Goal: Information Seeking & Learning: Learn about a topic

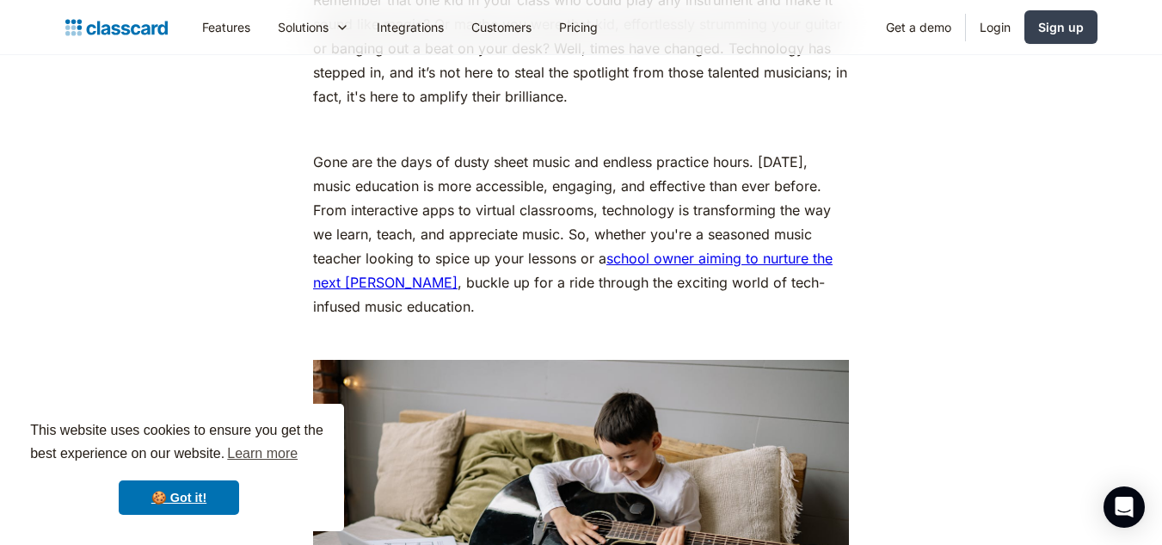
scroll to position [946, 0]
drag, startPoint x: 764, startPoint y: 155, endPoint x: 520, endPoint y: 176, distance: 245.2
click at [784, 176] on p "Gone are the days of dusty sheet music and endless practice hours. [DATE], musi…" at bounding box center [581, 233] width 536 height 169
click at [348, 173] on p "Gone are the days of dusty sheet music and endless practice hours. [DATE], musi…" at bounding box center [581, 233] width 536 height 169
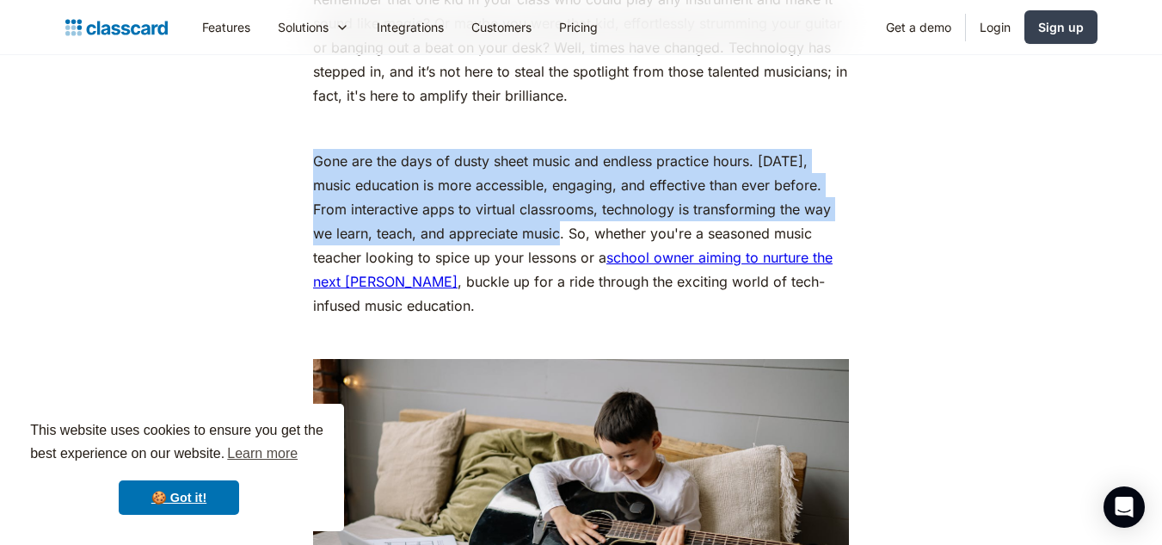
drag, startPoint x: 316, startPoint y: 160, endPoint x: 542, endPoint y: 243, distance: 240.9
click at [542, 243] on p "Gone are the days of dusty sheet music and endless practice hours. [DATE], musi…" at bounding box center [581, 233] width 536 height 169
copy p "Gone are the days of dusty sheet music and endless practice hours. [DATE], musi…"
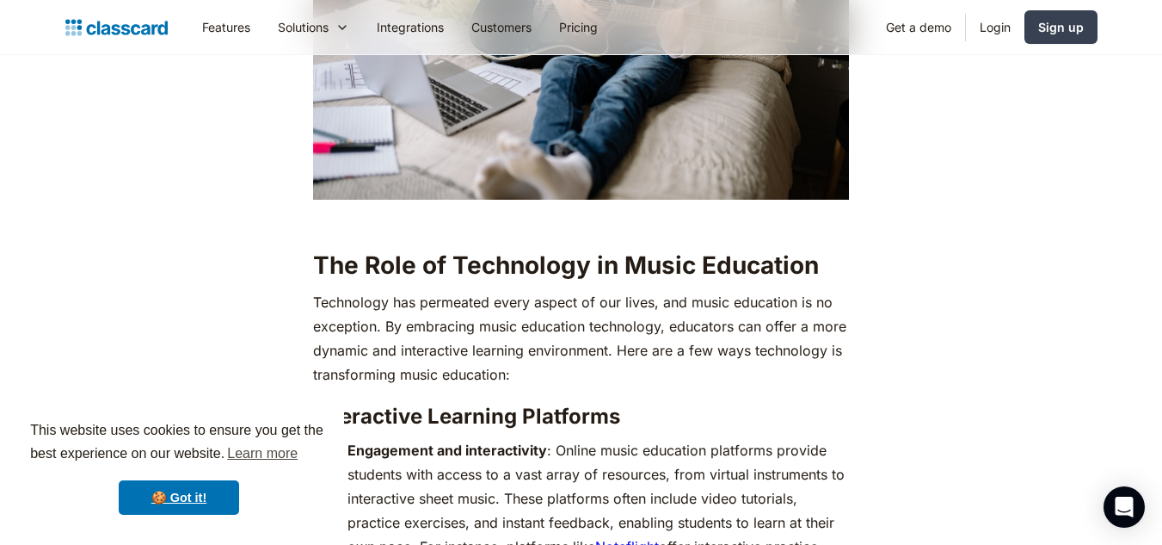
scroll to position [1549, 0]
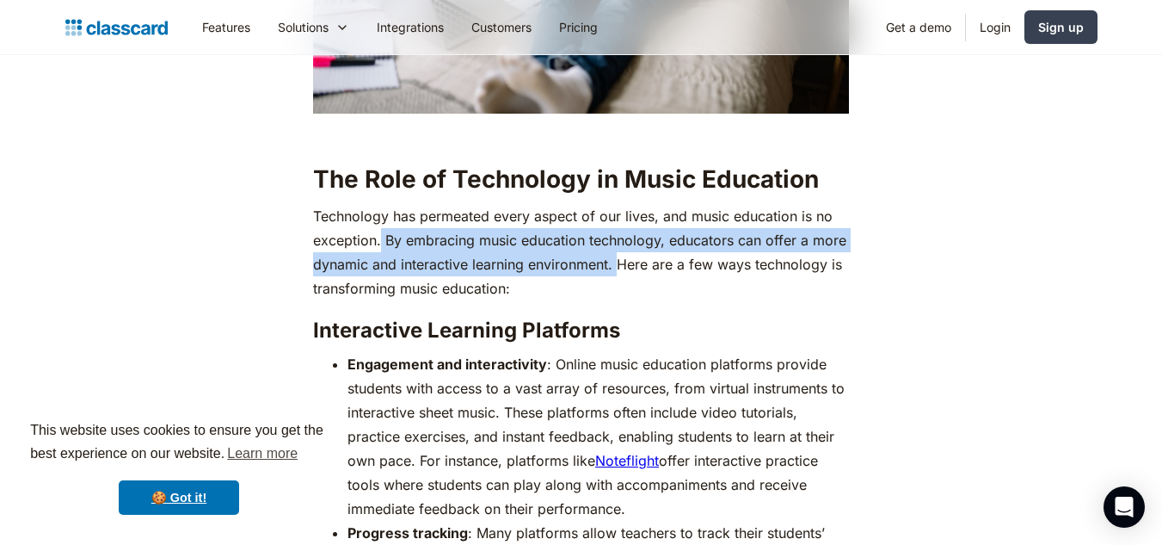
drag, startPoint x: 380, startPoint y: 242, endPoint x: 617, endPoint y: 262, distance: 237.5
click at [617, 262] on p "Technology has permeated every aspect of our lives, and music education is no e…" at bounding box center [581, 252] width 536 height 96
copy p "By embracing music education technology, educators can offer a more dynamic and…"
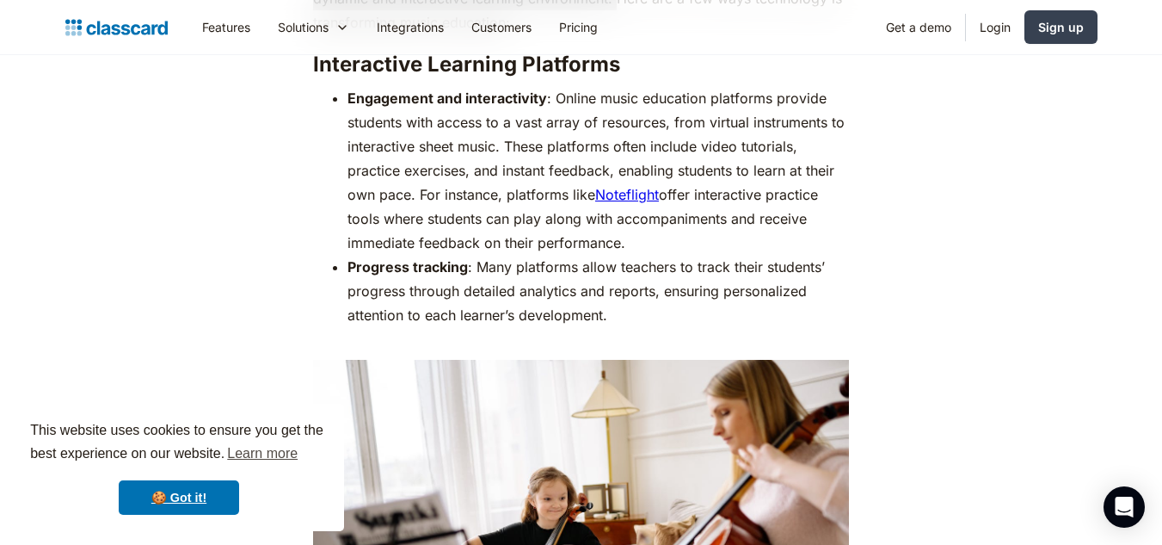
scroll to position [1807, 0]
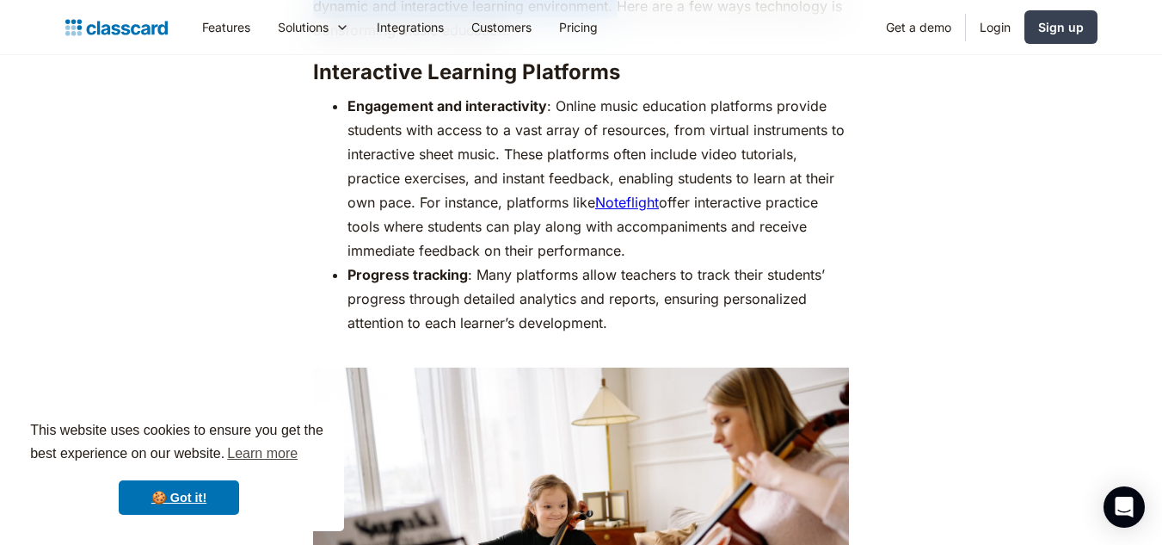
click at [631, 204] on link "Noteflight" at bounding box center [627, 202] width 64 height 17
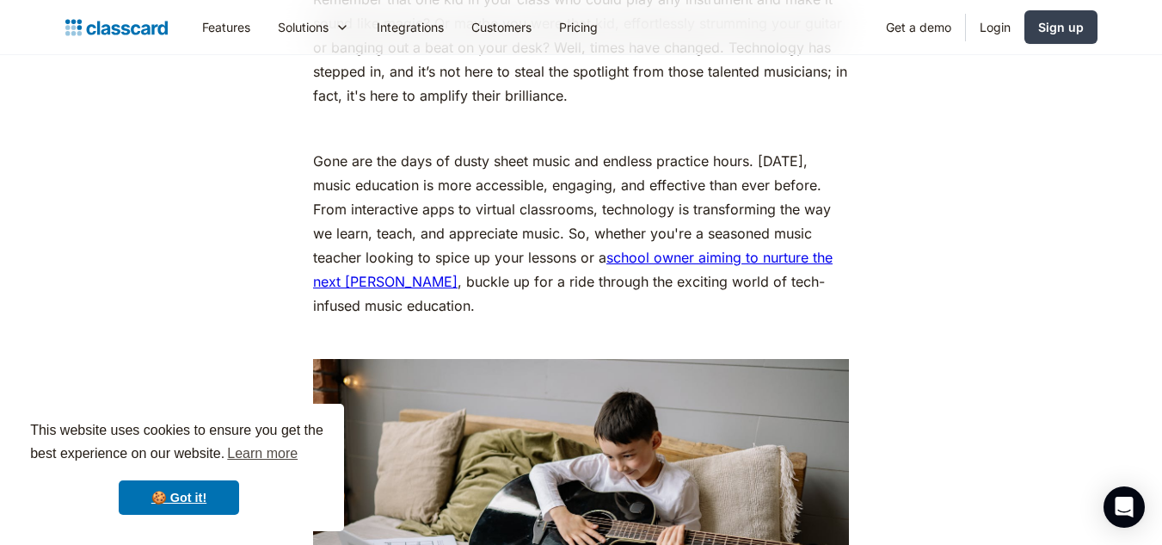
scroll to position [1463, 0]
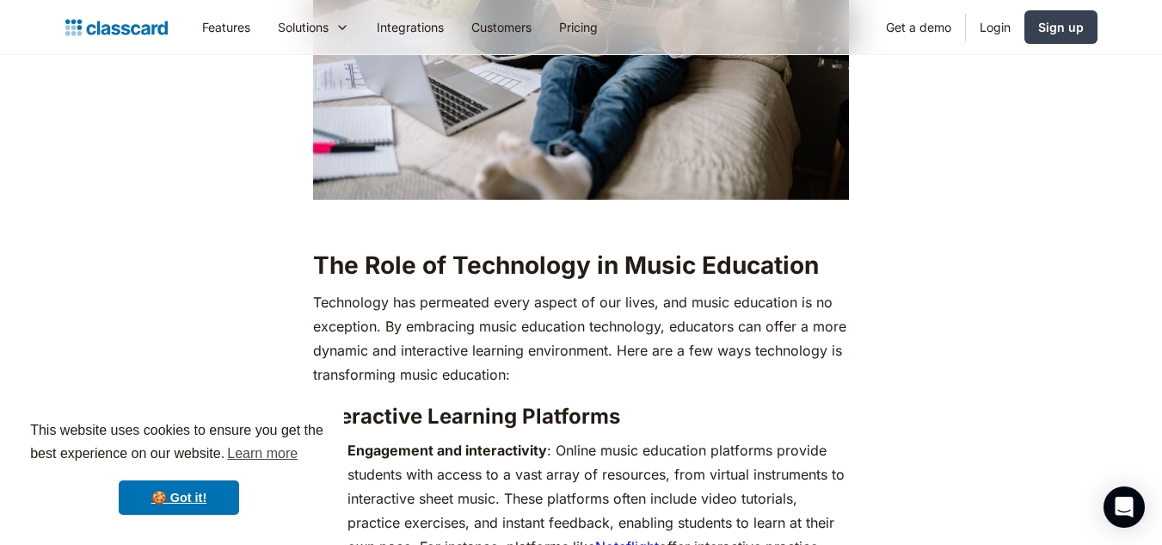
click at [323, 267] on h2 "The Role of Technology in Music Education" at bounding box center [581, 264] width 536 height 31
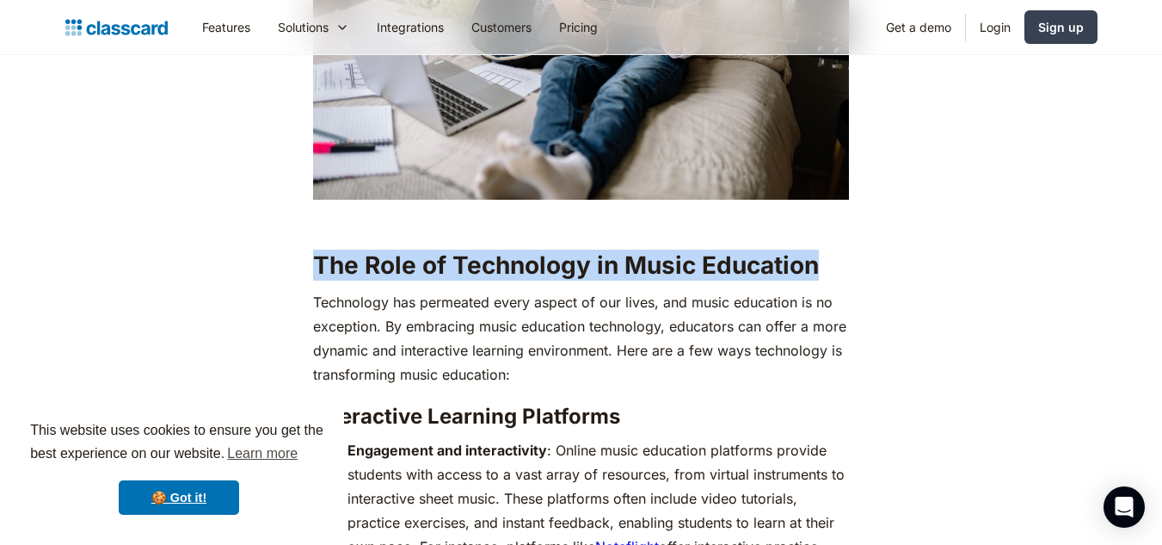
drag, startPoint x: 311, startPoint y: 257, endPoint x: 836, endPoint y: 278, distance: 525.2
copy h2 "The Role of Technology in Music Education"
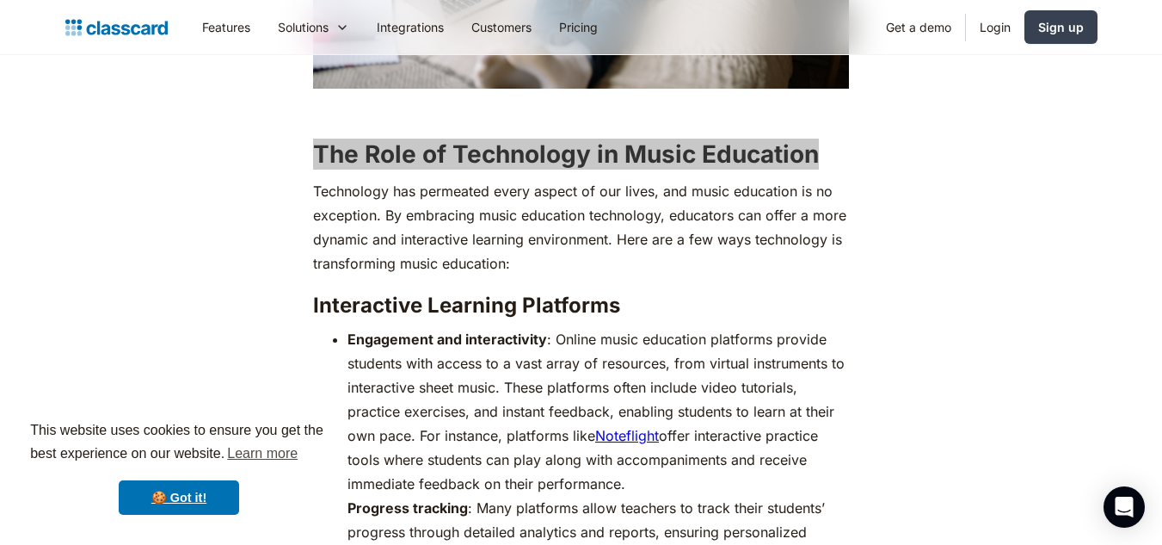
scroll to position [1721, 0]
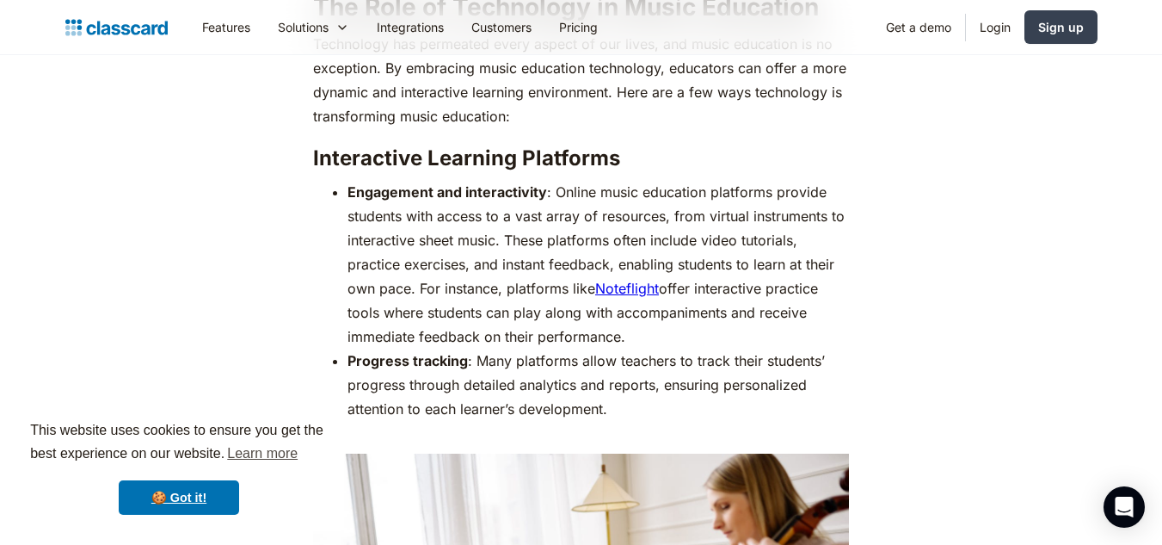
click at [313, 152] on h3 "Interactive Learning Platforms" at bounding box center [581, 158] width 536 height 26
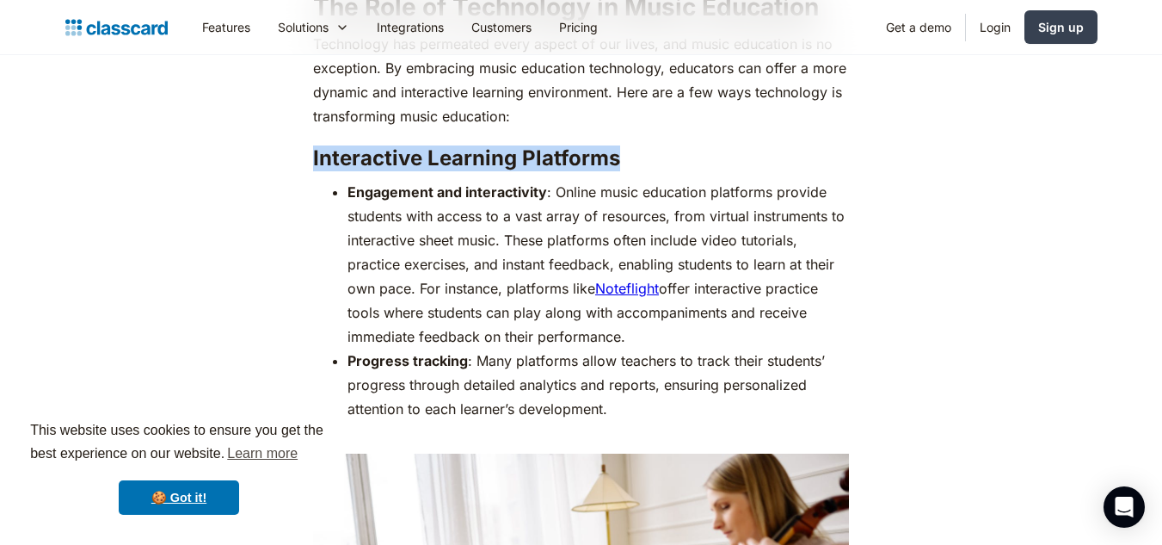
drag, startPoint x: 313, startPoint y: 156, endPoint x: 621, endPoint y: 159, distance: 308.0
click at [621, 159] on h3 "Interactive Learning Platforms" at bounding box center [581, 158] width 536 height 26
copy h3 "Interactive Learning Platforms"
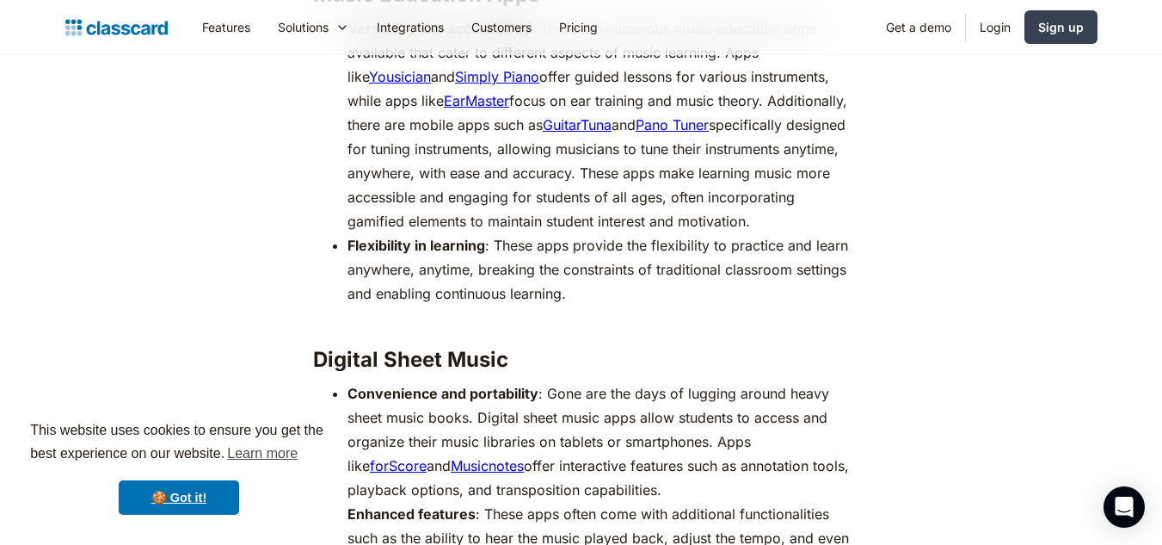
scroll to position [2495, 0]
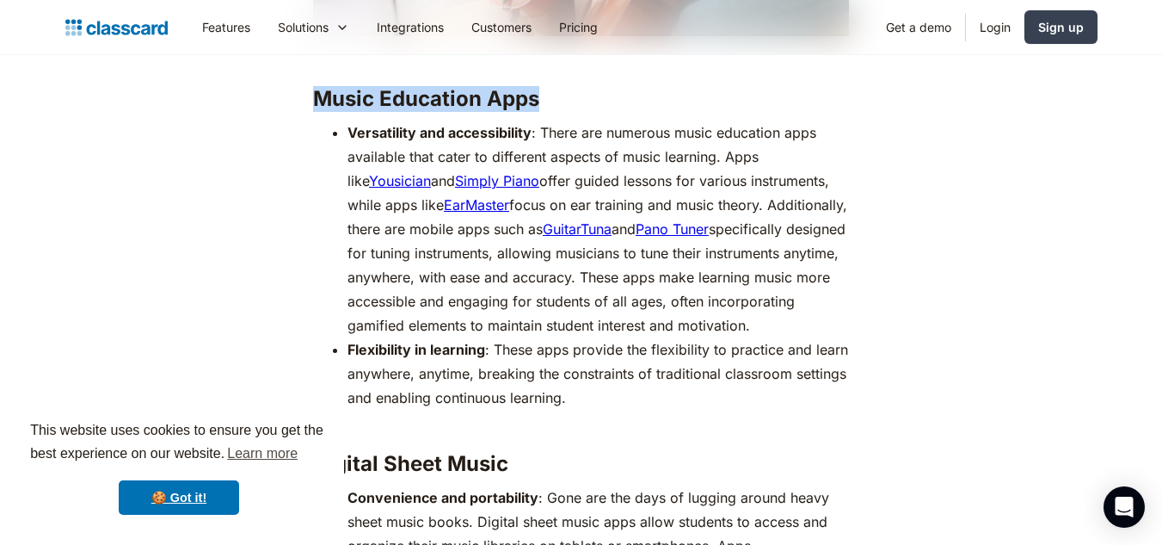
drag, startPoint x: 312, startPoint y: 92, endPoint x: 582, endPoint y: 91, distance: 269.3
click at [582, 91] on h3 "Music Education Apps" at bounding box center [581, 99] width 536 height 26
click at [374, 178] on link "Yousician" at bounding box center [400, 180] width 62 height 17
click at [486, 179] on link "Simply Piano" at bounding box center [497, 180] width 84 height 17
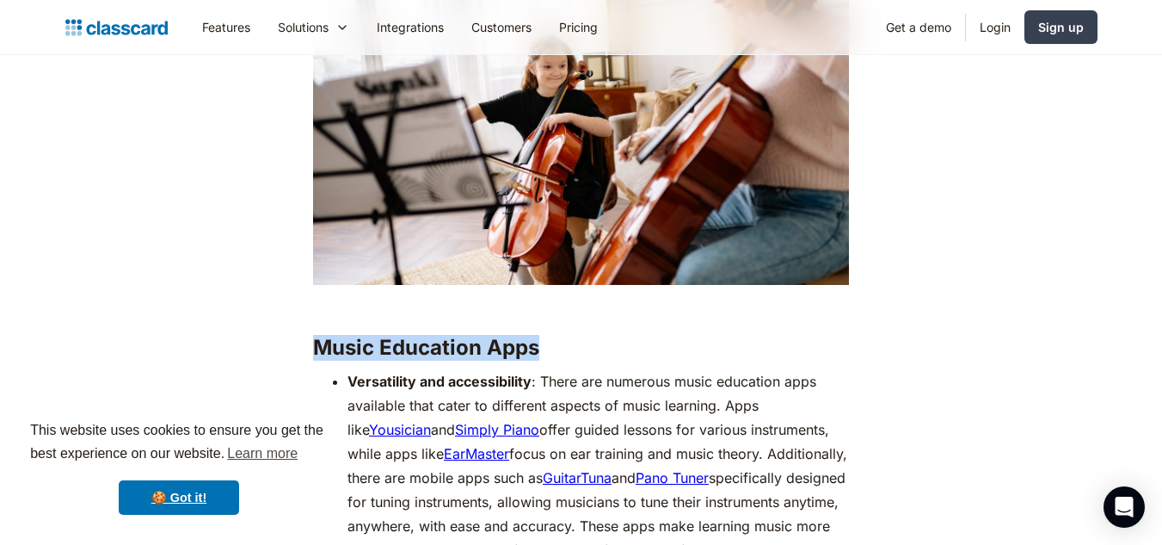
scroll to position [2409, 0]
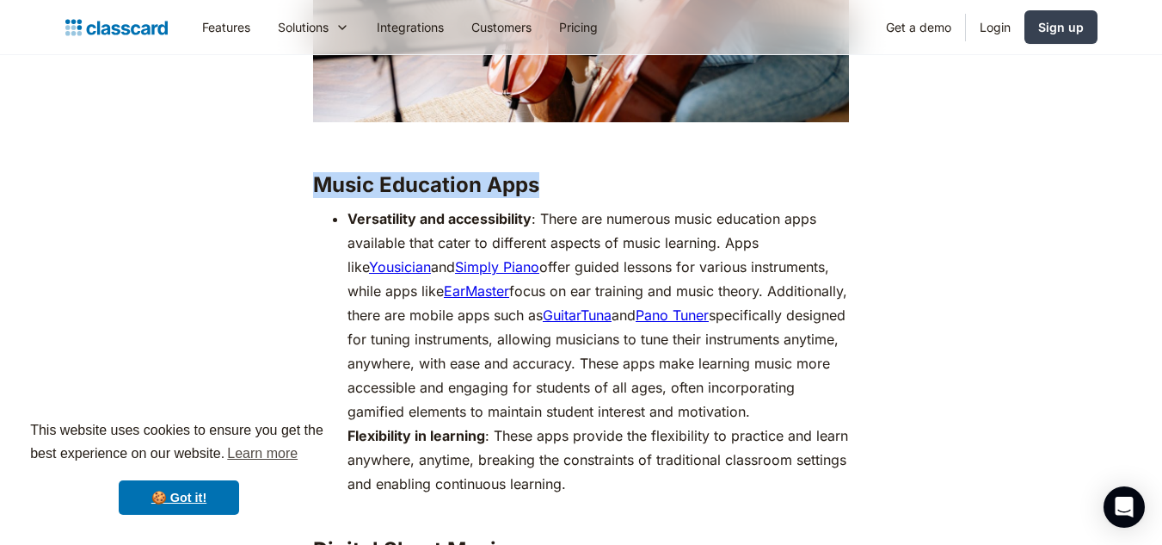
copy h3 "Music Education Apps"
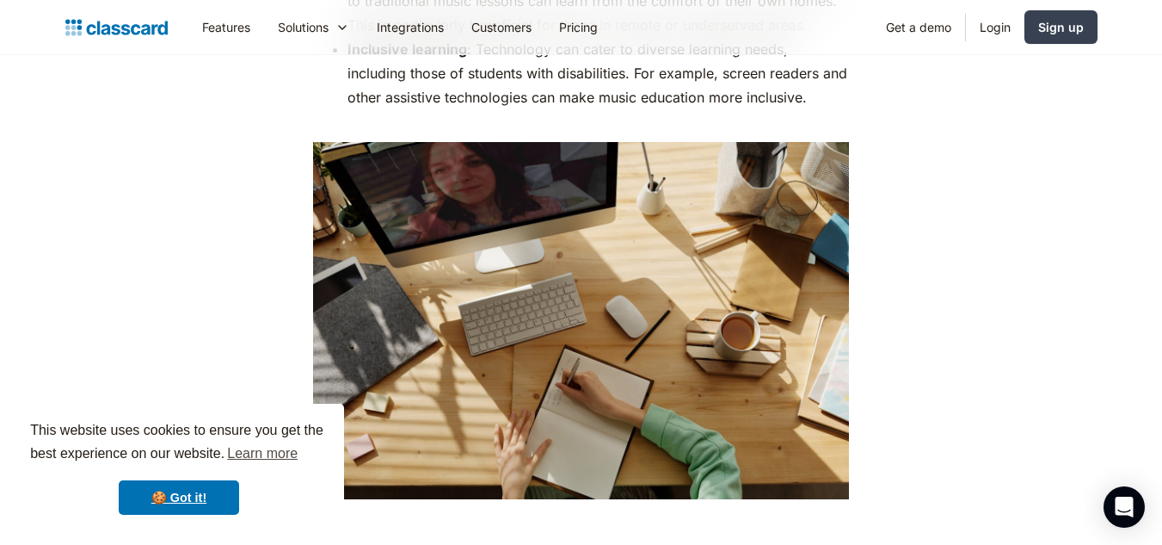
scroll to position [5592, 0]
